Goal: Obtain resource: Obtain resource

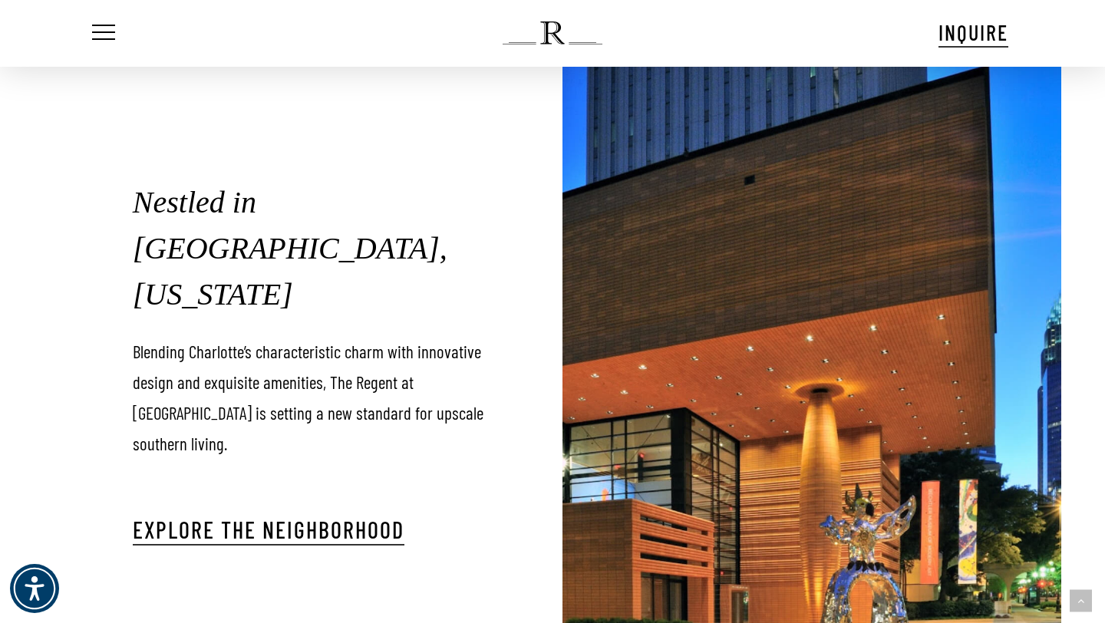
scroll to position [2463, 0]
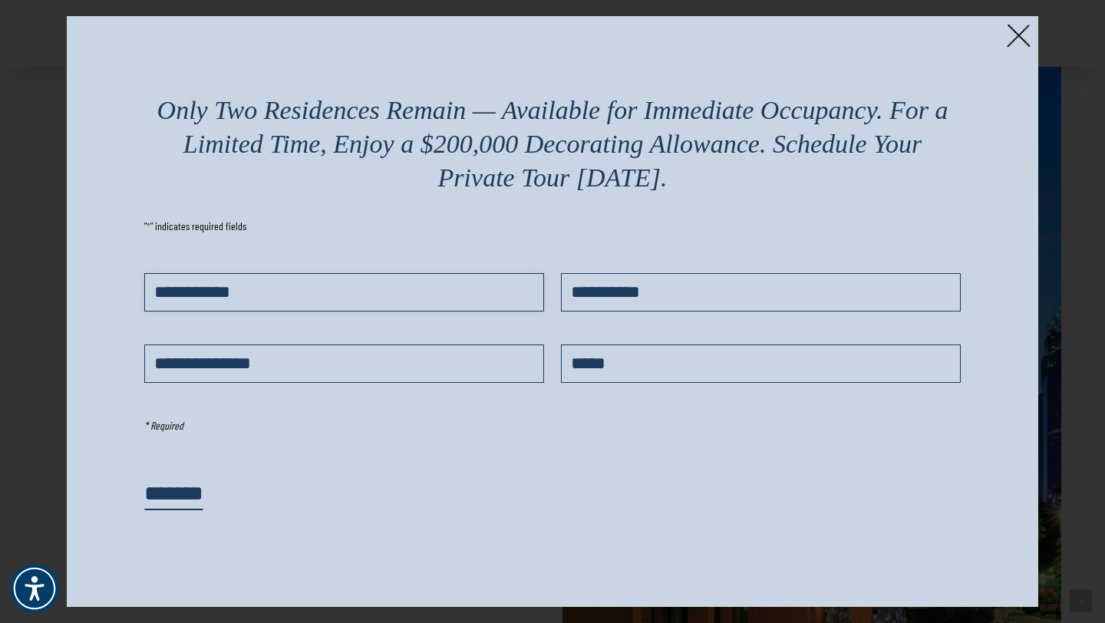
click at [205, 290] on input "First Name *" at bounding box center [344, 292] width 398 height 37
type input "****"
type input "*****"
type input "**********"
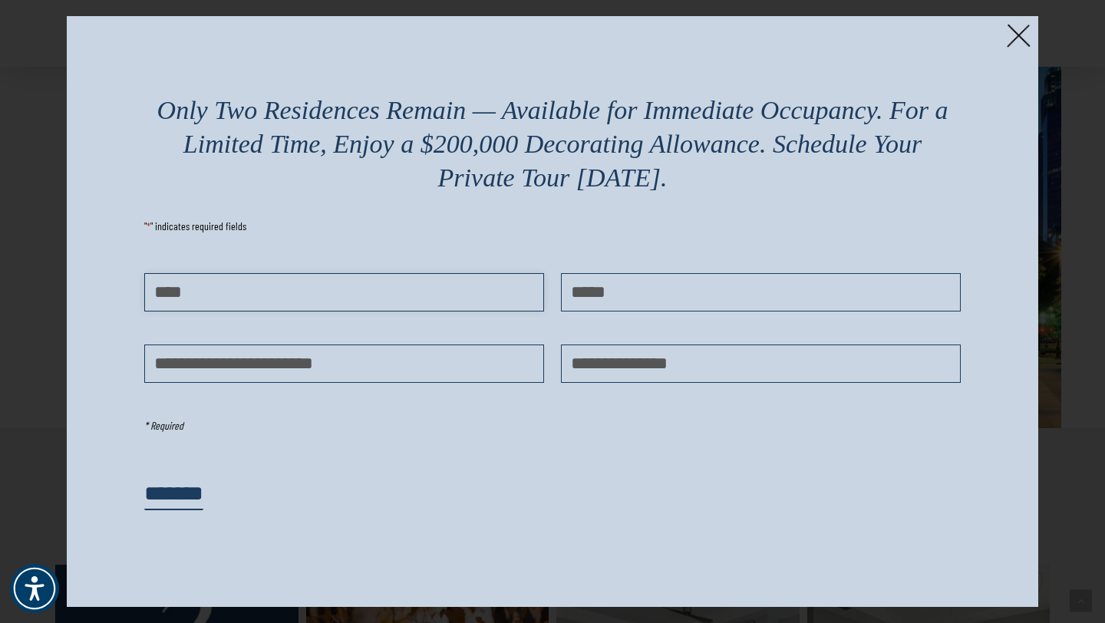
scroll to position [2726, 0]
click at [197, 496] on input "*******" at bounding box center [173, 494] width 59 height 31
click at [1028, 32] on img at bounding box center [1019, 36] width 24 height 24
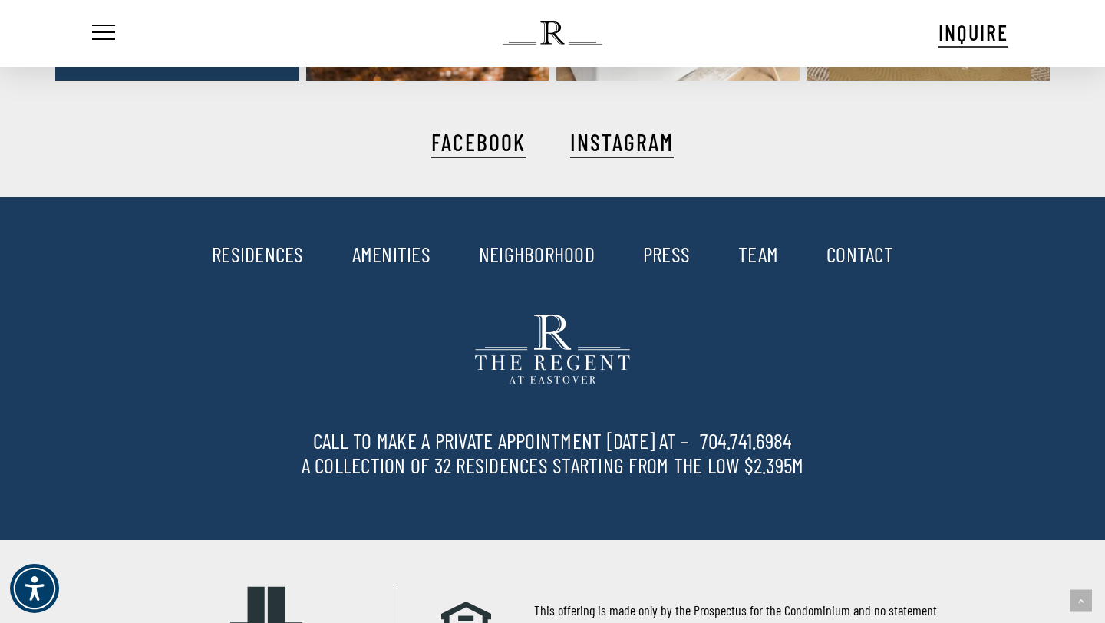
scroll to position [3474, 0]
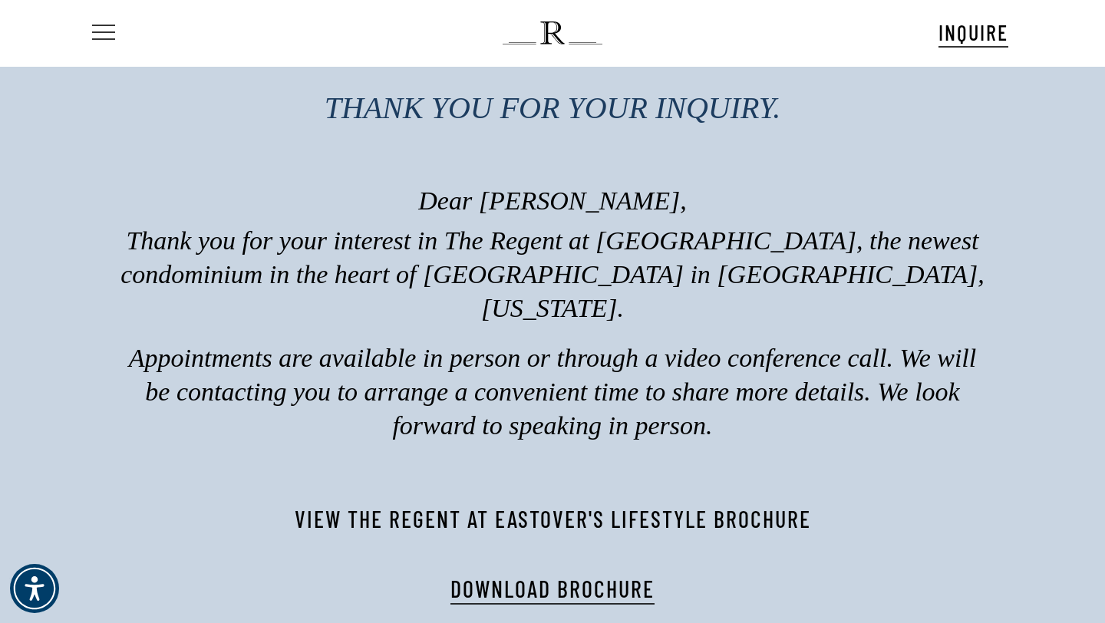
click at [109, 35] on span "Navigation Menu" at bounding box center [103, 32] width 17 height 21
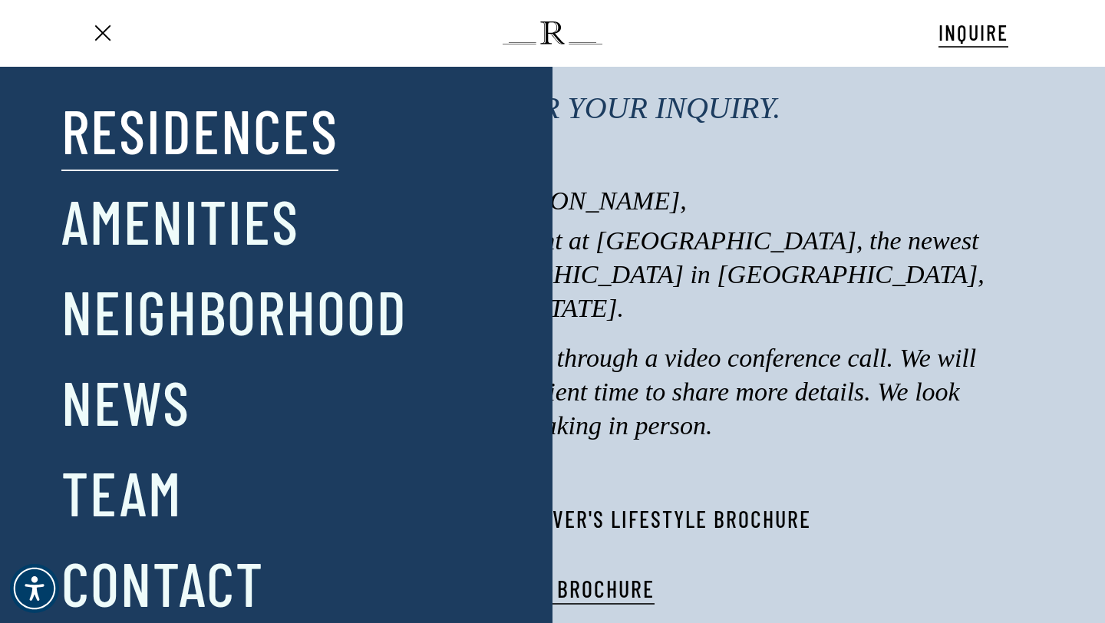
click at [236, 157] on link "Residences" at bounding box center [199, 130] width 277 height 80
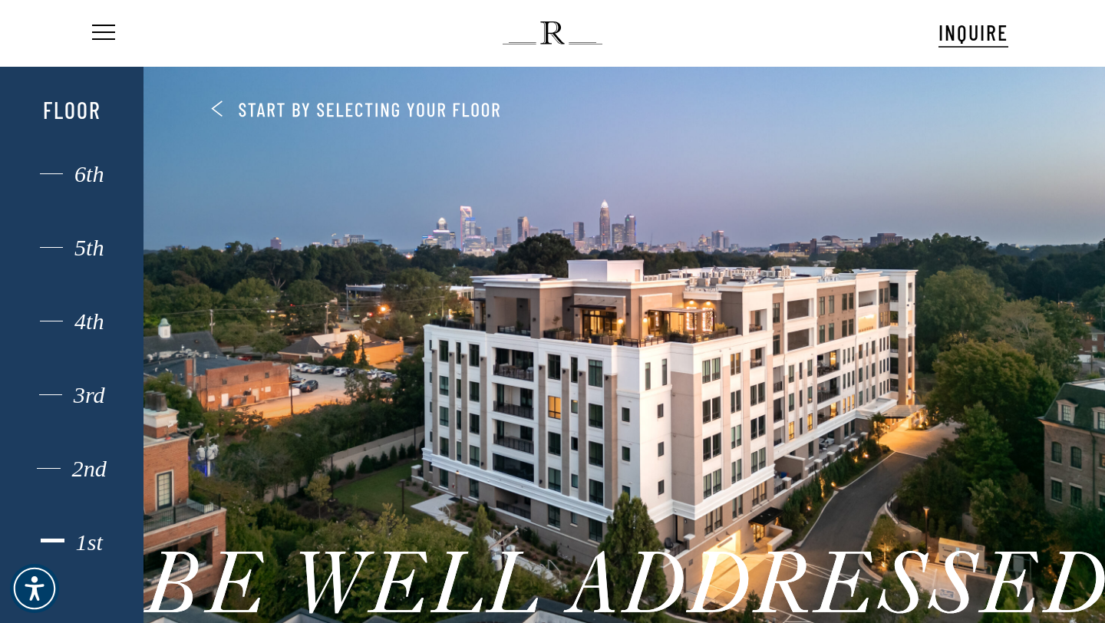
click at [97, 540] on div "1st" at bounding box center [72, 543] width 100 height 20
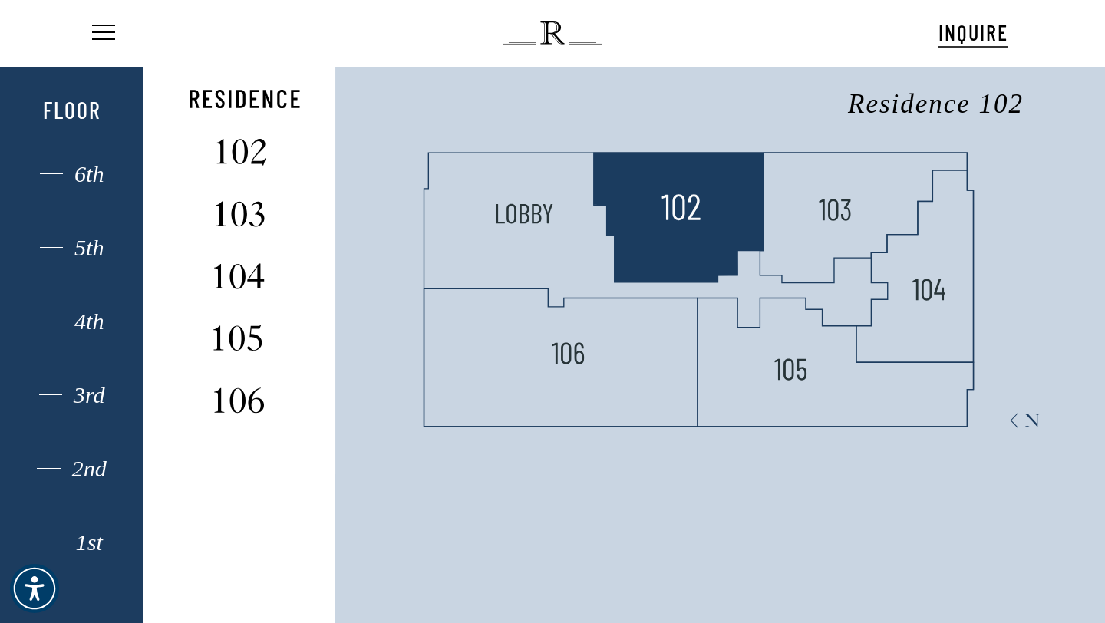
click at [664, 213] on img at bounding box center [680, 207] width 41 height 41
click at [256, 150] on img at bounding box center [241, 149] width 102 height 41
click at [709, 233] on polygon at bounding box center [679, 218] width 170 height 130
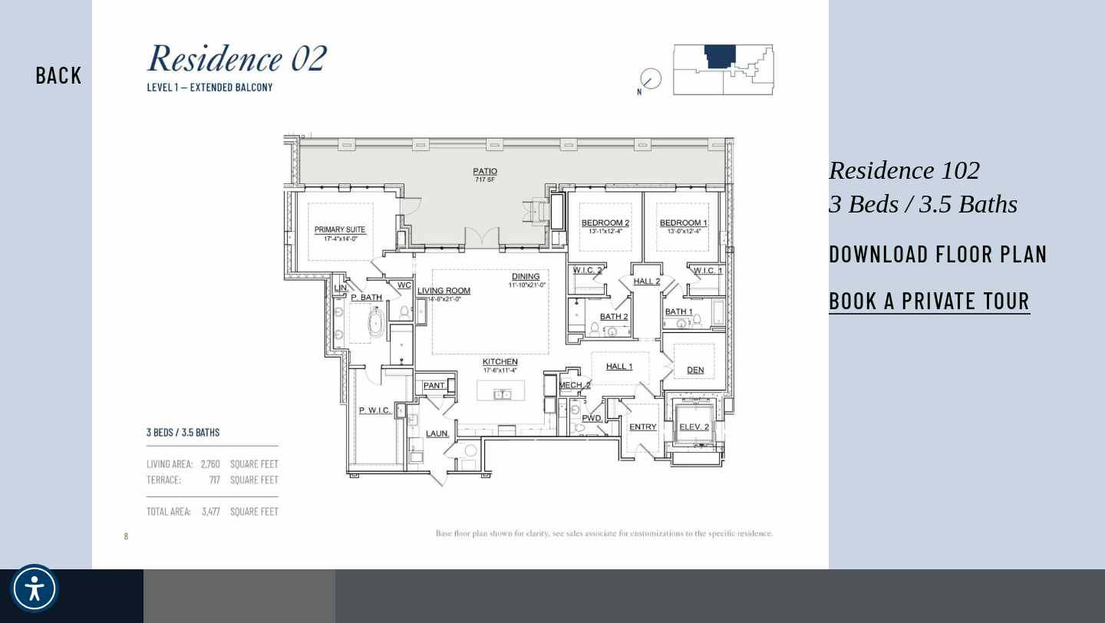
click at [961, 248] on link "DOWNLOAD FLOOR PLAN" at bounding box center [939, 254] width 220 height 28
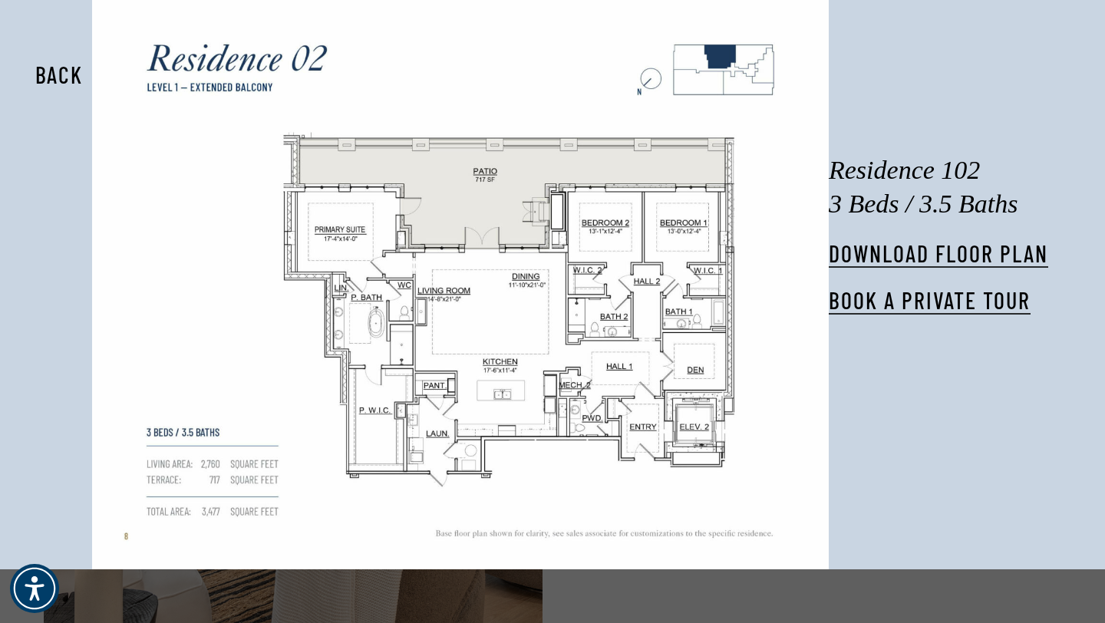
click at [692, 60] on img at bounding box center [460, 285] width 737 height 570
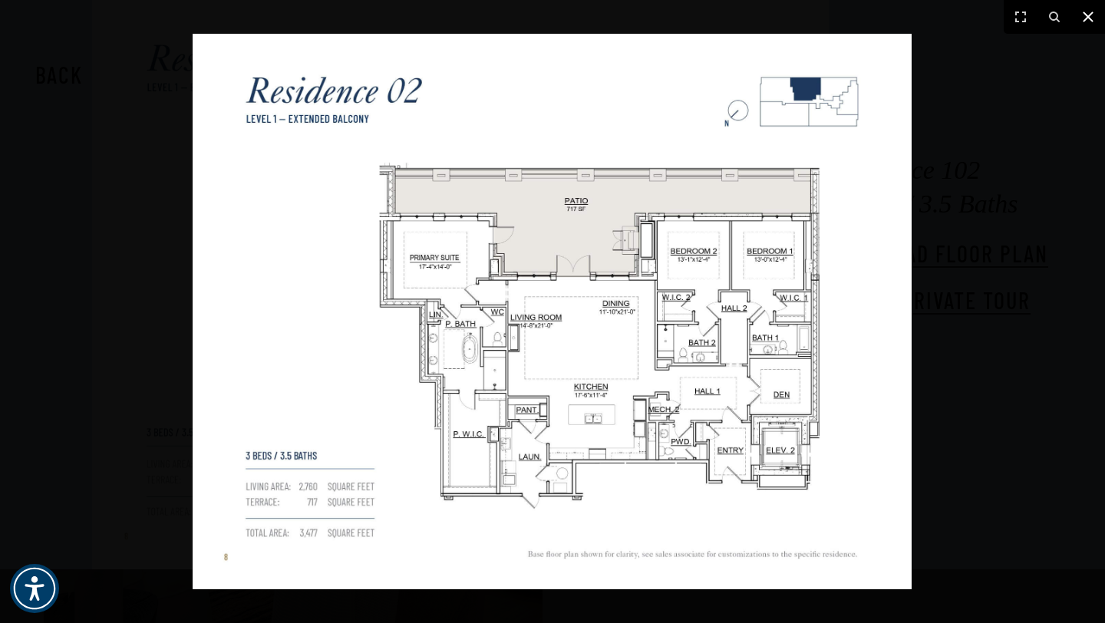
click at [1097, 15] on icon at bounding box center [1088, 17] width 18 height 18
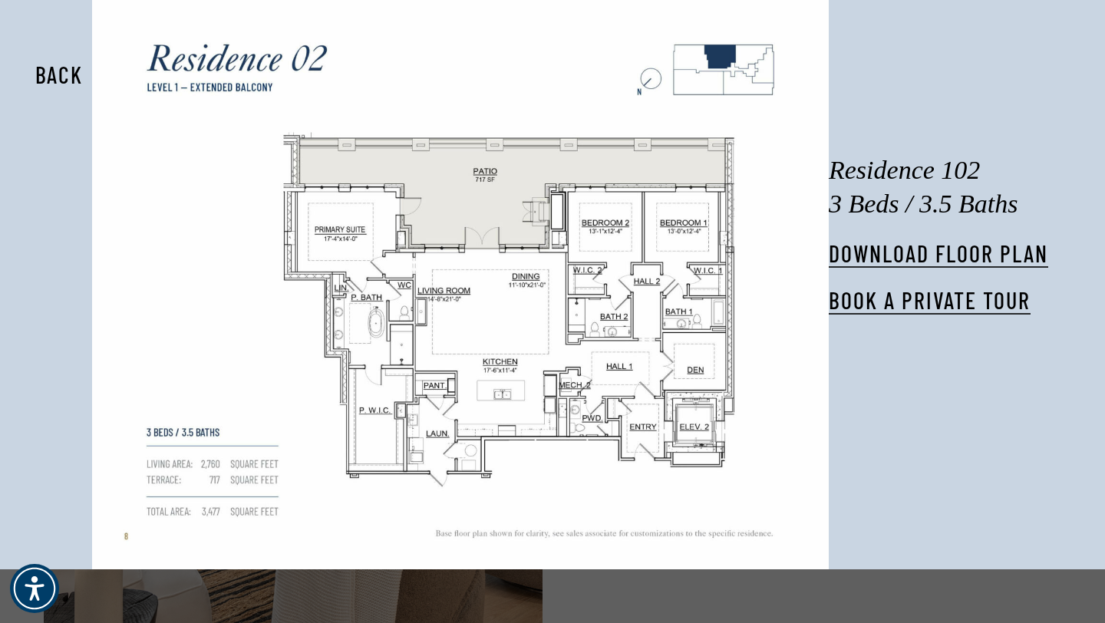
click at [58, 69] on button "Back" at bounding box center [59, 74] width 97 height 35
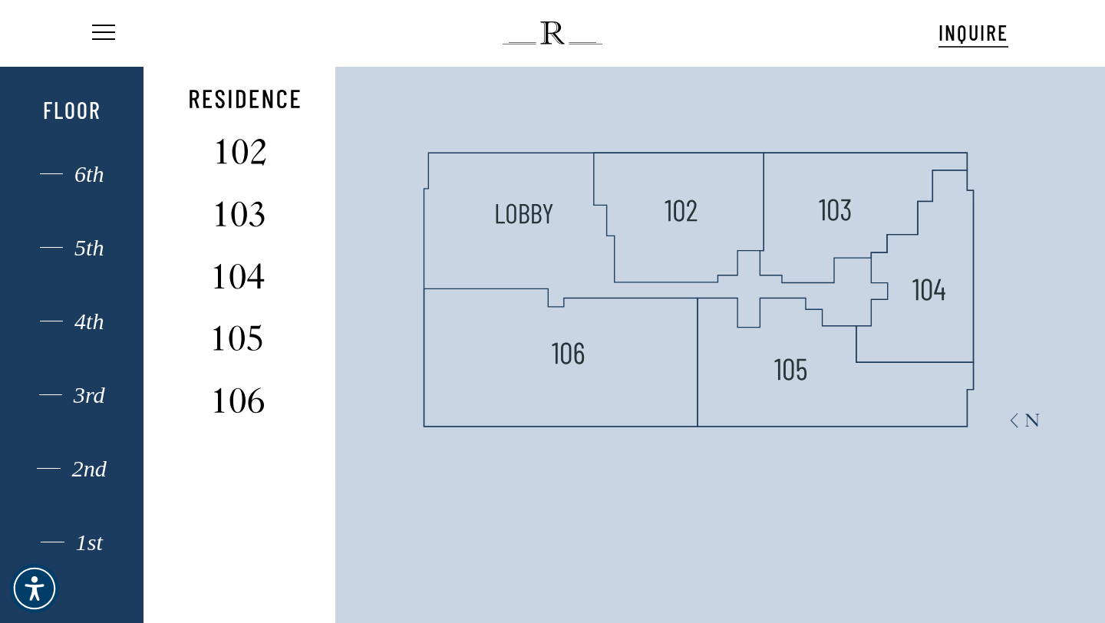
click at [84, 459] on div "2nd" at bounding box center [72, 469] width 100 height 20
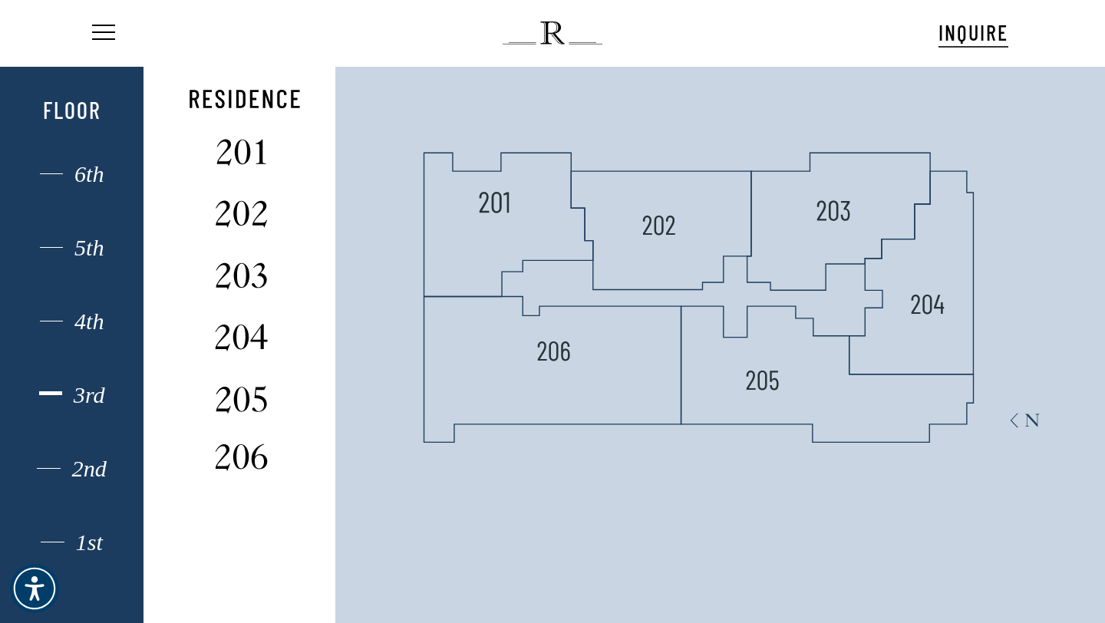
click at [89, 395] on div "3rd" at bounding box center [72, 395] width 100 height 20
click at [84, 324] on div "4th" at bounding box center [72, 322] width 100 height 20
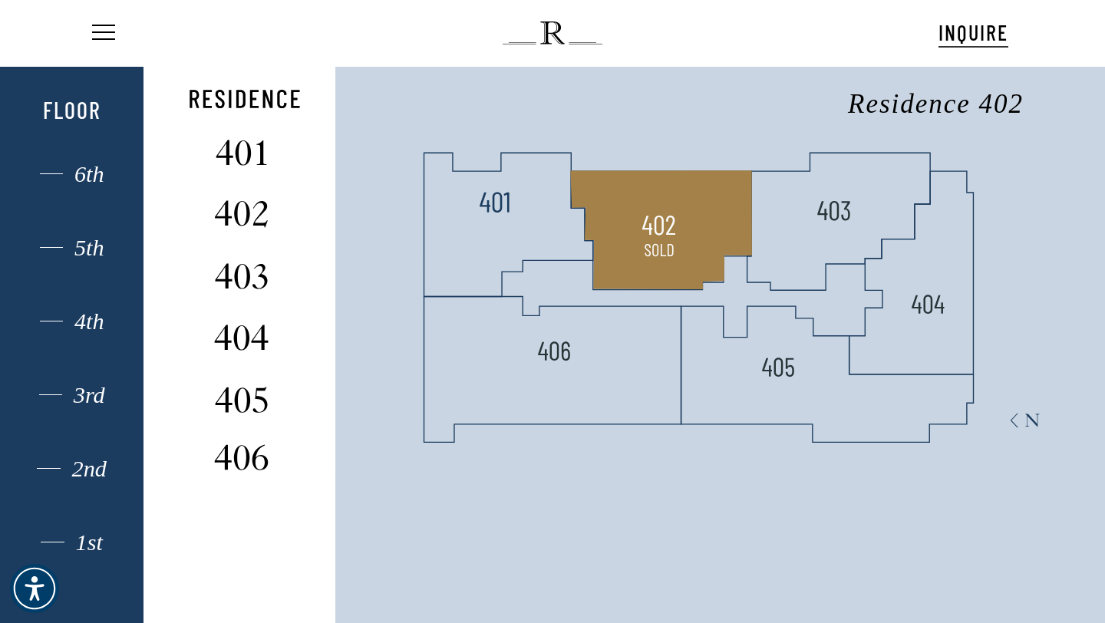
click at [656, 256] on img at bounding box center [660, 250] width 34 height 34
